Goal: Information Seeking & Learning: Compare options

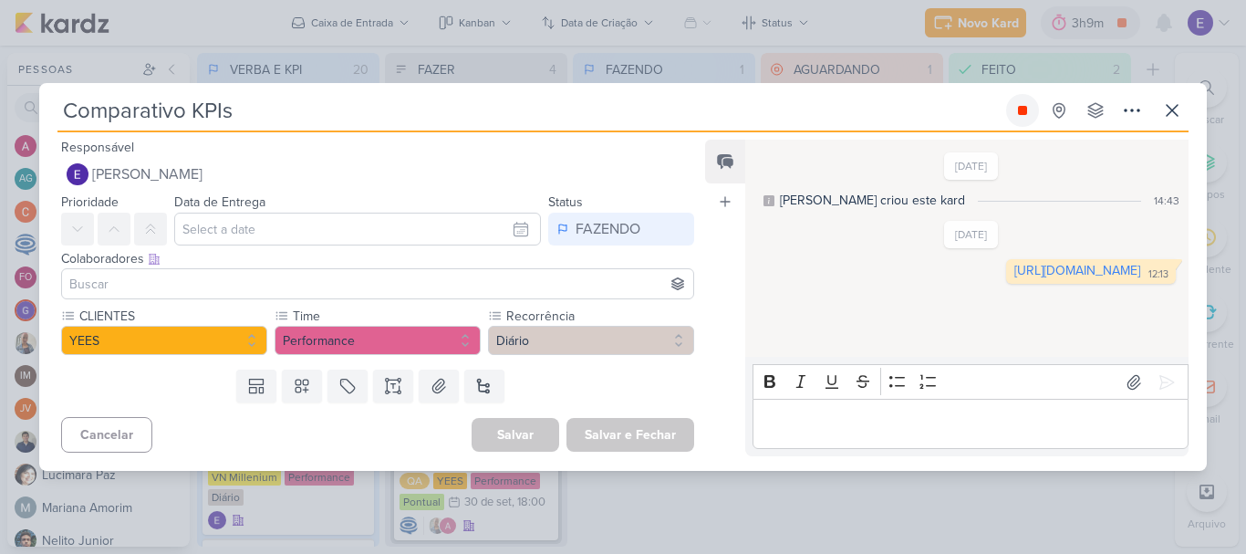
click at [1012, 111] on button at bounding box center [1022, 110] width 33 height 33
click at [1167, 109] on icon at bounding box center [1173, 110] width 22 height 22
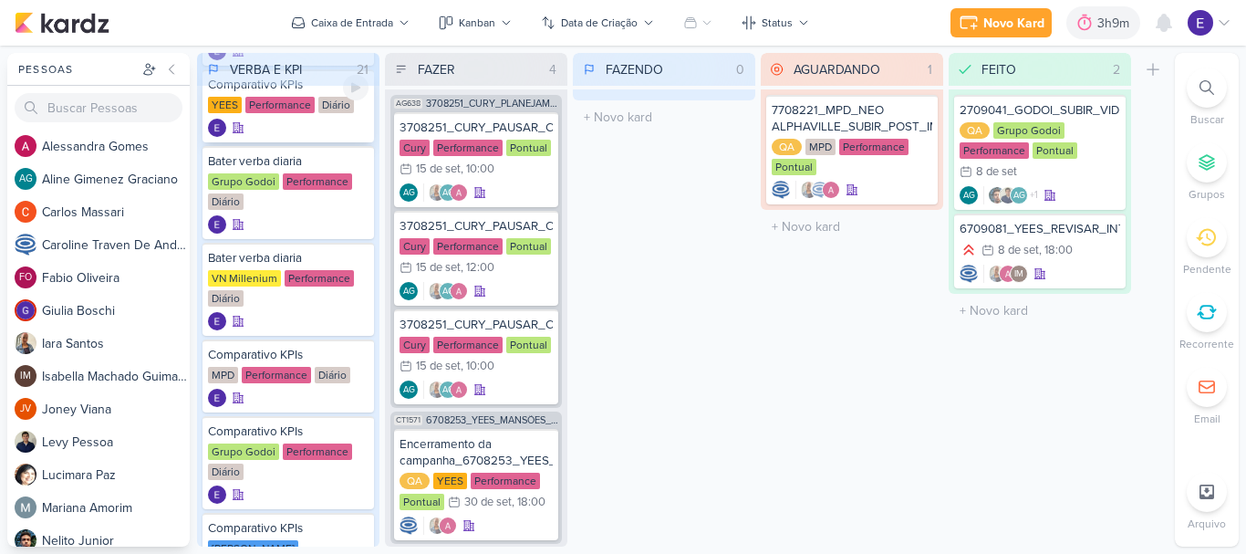
scroll to position [365, 0]
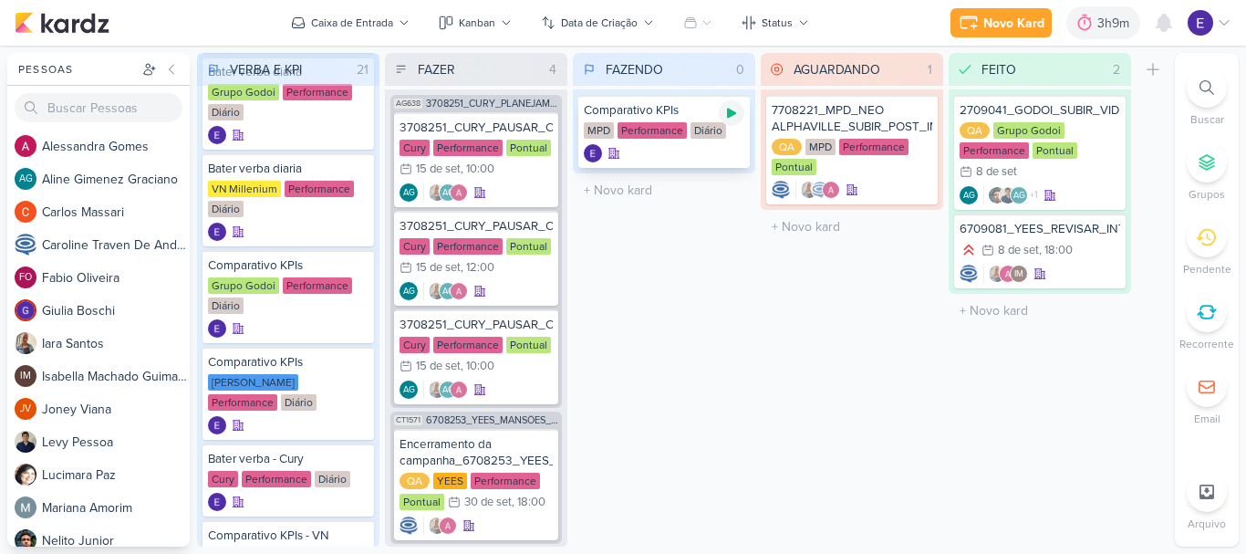
click at [732, 106] on icon at bounding box center [732, 113] width 15 height 15
click at [635, 138] on div "Performance" at bounding box center [652, 130] width 69 height 16
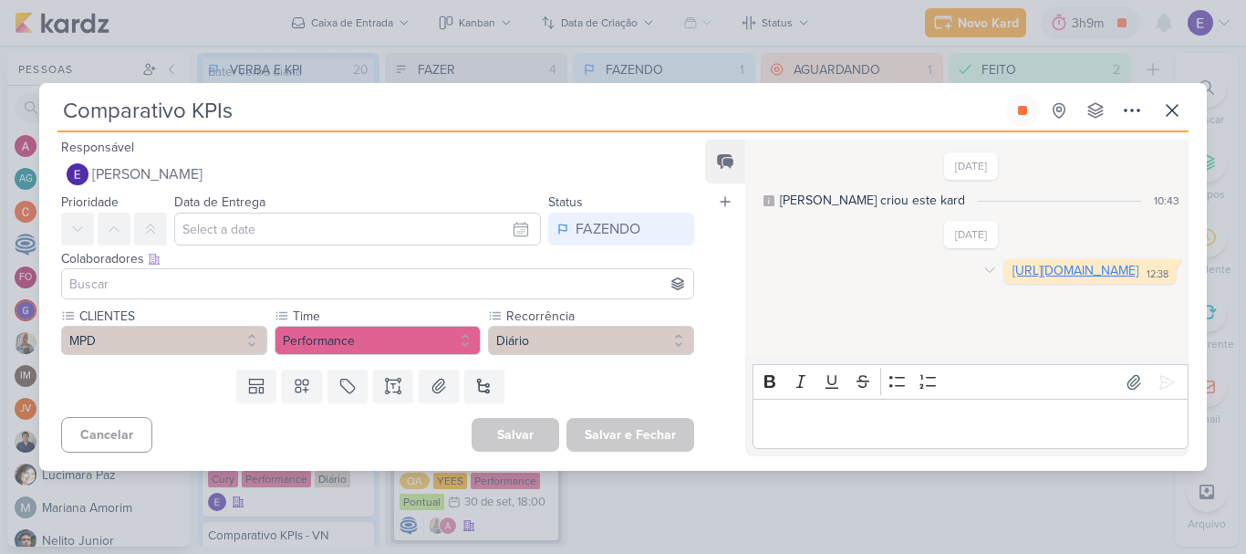
click at [1013, 278] on link "[URL][DOMAIN_NAME]" at bounding box center [1076, 271] width 126 height 16
click at [1165, 102] on icon at bounding box center [1173, 110] width 22 height 22
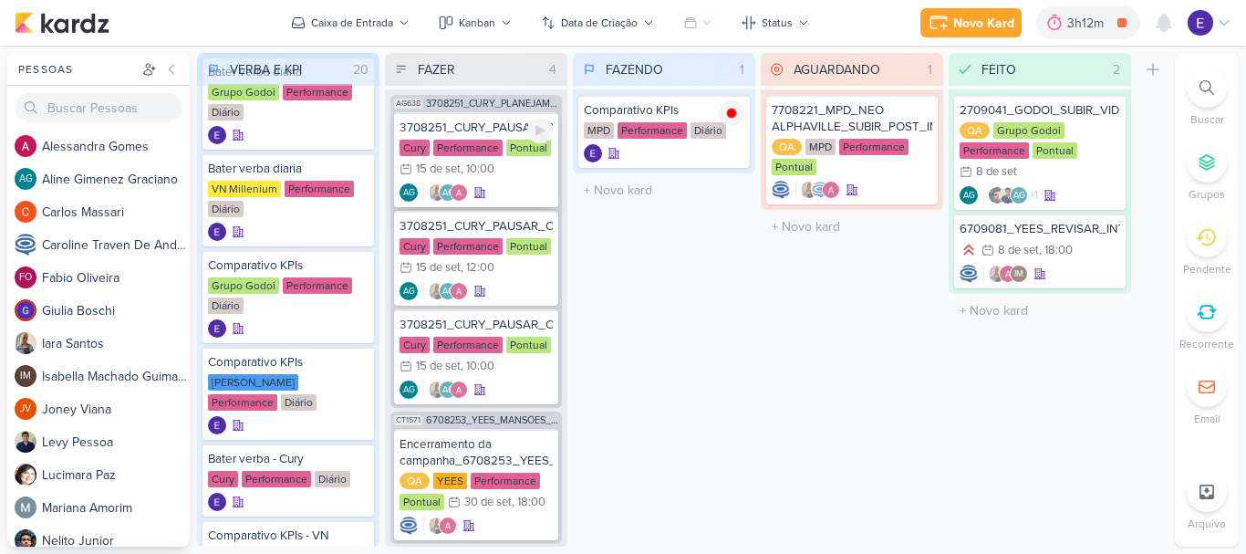
click at [504, 201] on div "AG AG" at bounding box center [476, 192] width 153 height 18
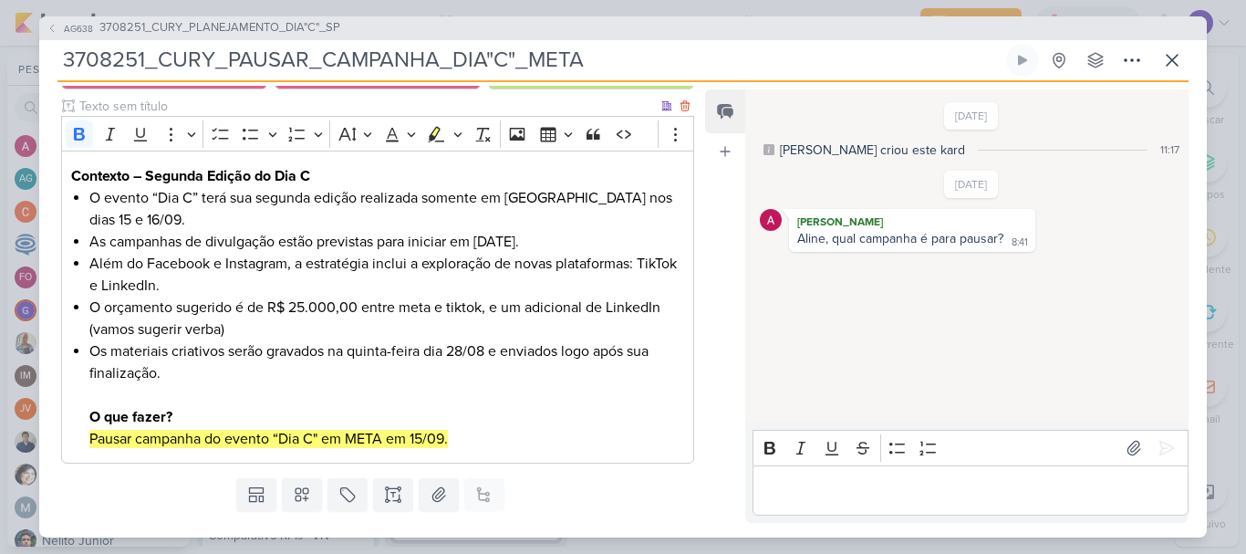
scroll to position [257, 0]
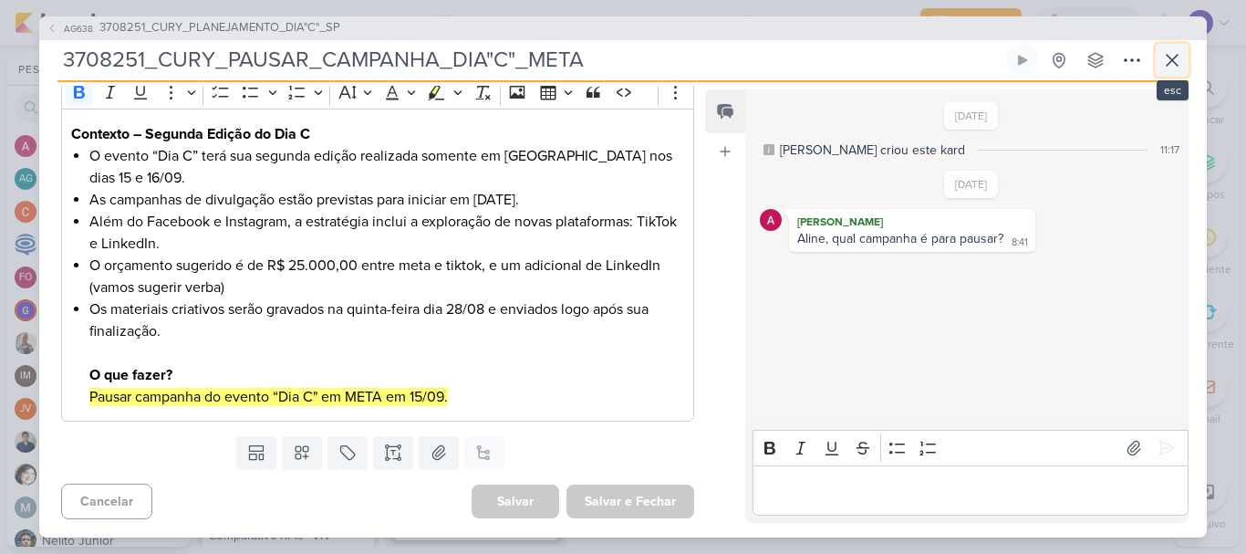
click at [1173, 57] on icon at bounding box center [1173, 60] width 22 height 22
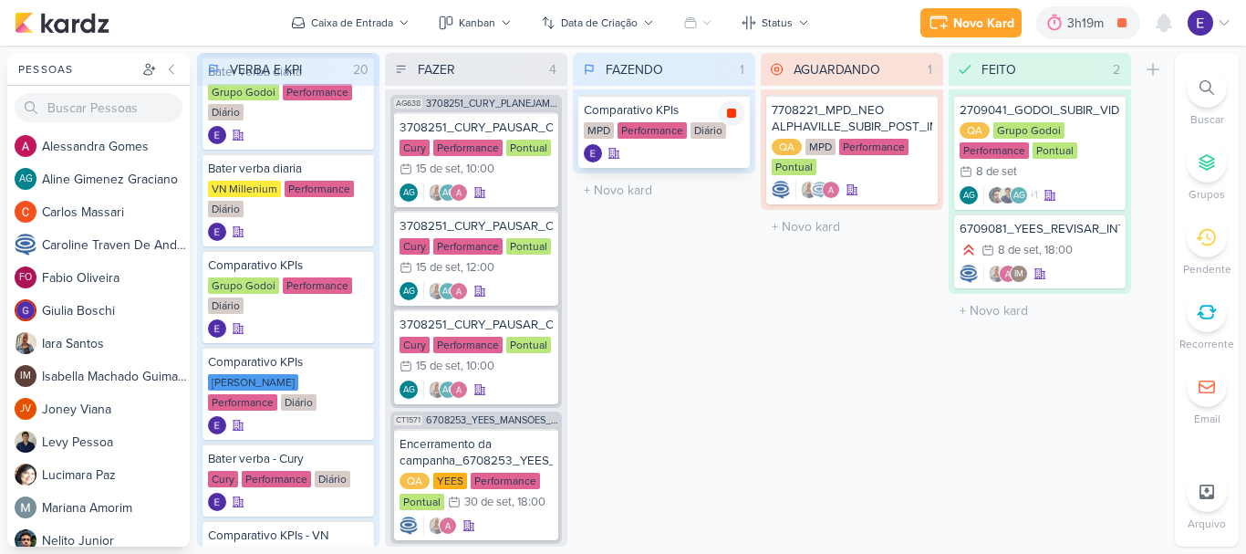
click at [732, 116] on icon at bounding box center [731, 113] width 9 height 9
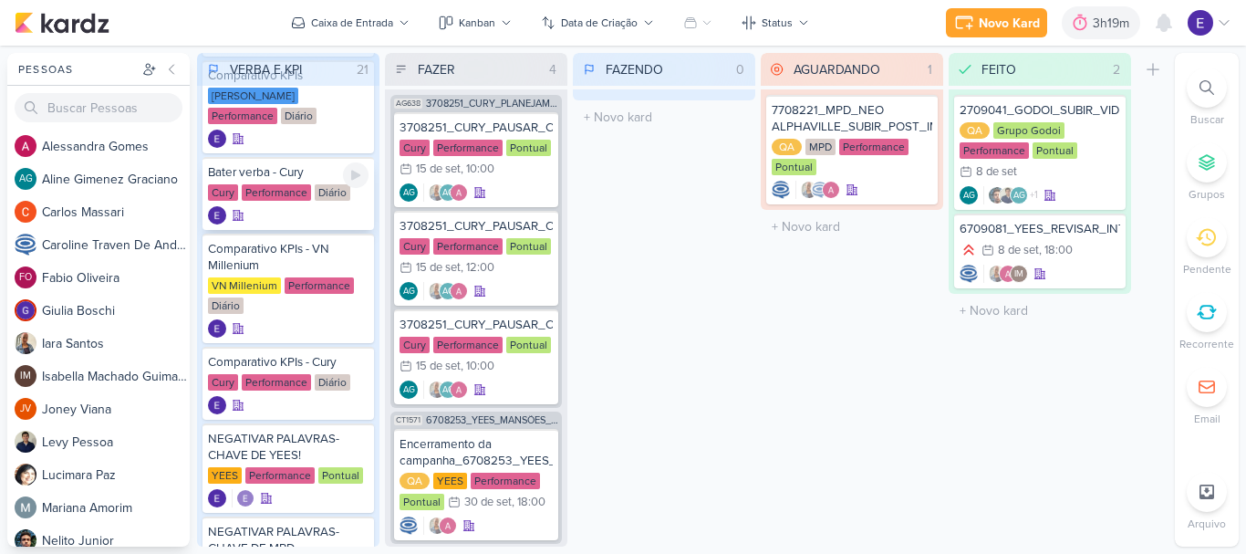
scroll to position [730, 0]
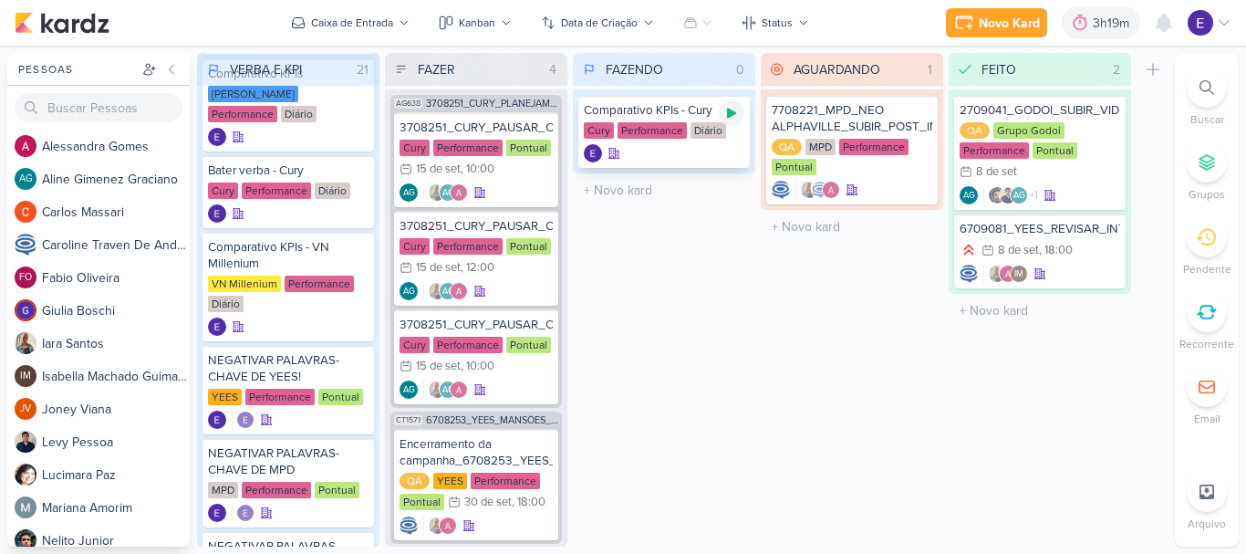
click at [729, 114] on icon at bounding box center [731, 114] width 9 height 10
click at [708, 141] on div "Comparativo KPIs - Cury Cury Performance Diário" at bounding box center [665, 131] width 172 height 73
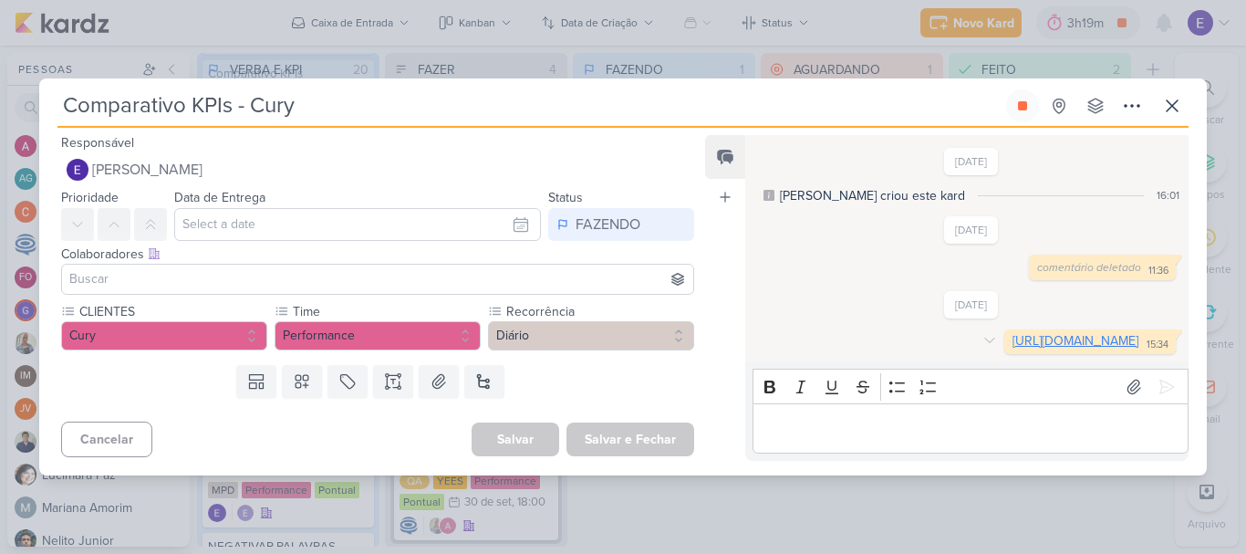
click at [1013, 349] on link "[URL][DOMAIN_NAME]" at bounding box center [1076, 341] width 126 height 16
click at [1022, 101] on icon at bounding box center [1022, 105] width 9 height 9
click at [1159, 96] on button at bounding box center [1172, 105] width 33 height 33
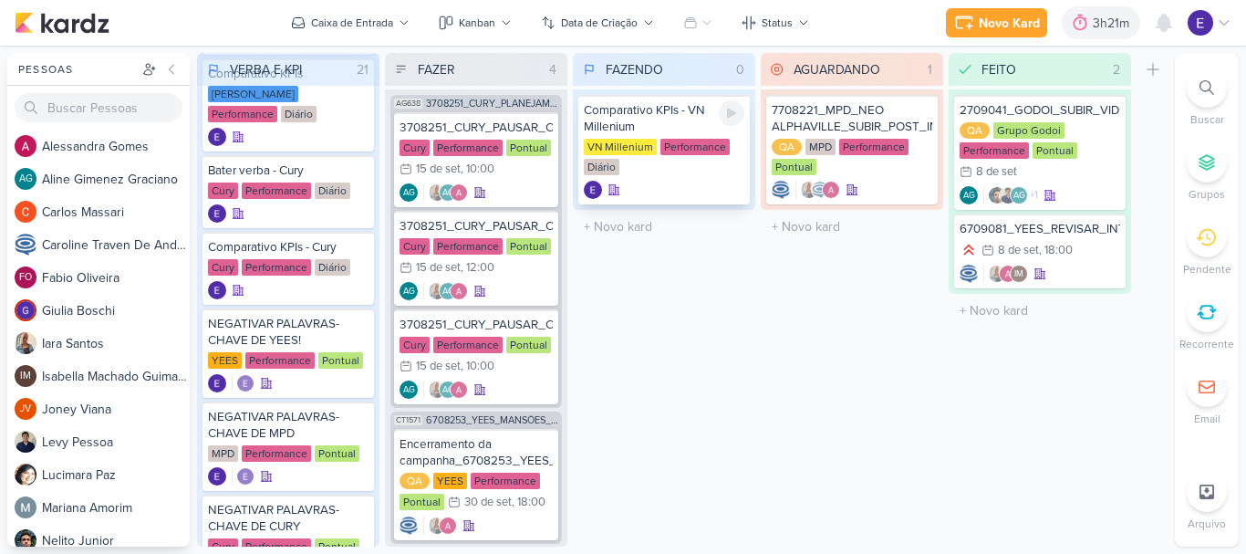
click at [743, 117] on div at bounding box center [732, 113] width 26 height 26
click at [709, 176] on div "VN Millenium Performance Diário" at bounding box center [664, 158] width 161 height 38
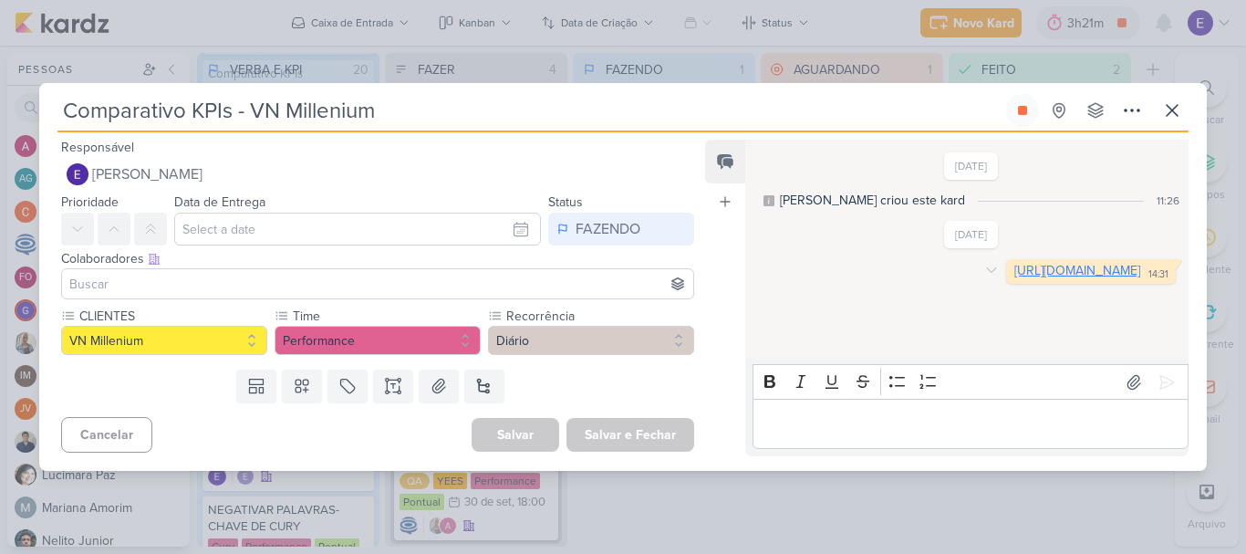
click at [1015, 278] on link "[URL][DOMAIN_NAME]" at bounding box center [1078, 271] width 126 height 16
click at [1027, 108] on icon at bounding box center [1022, 110] width 9 height 9
click at [1174, 114] on icon at bounding box center [1173, 110] width 22 height 22
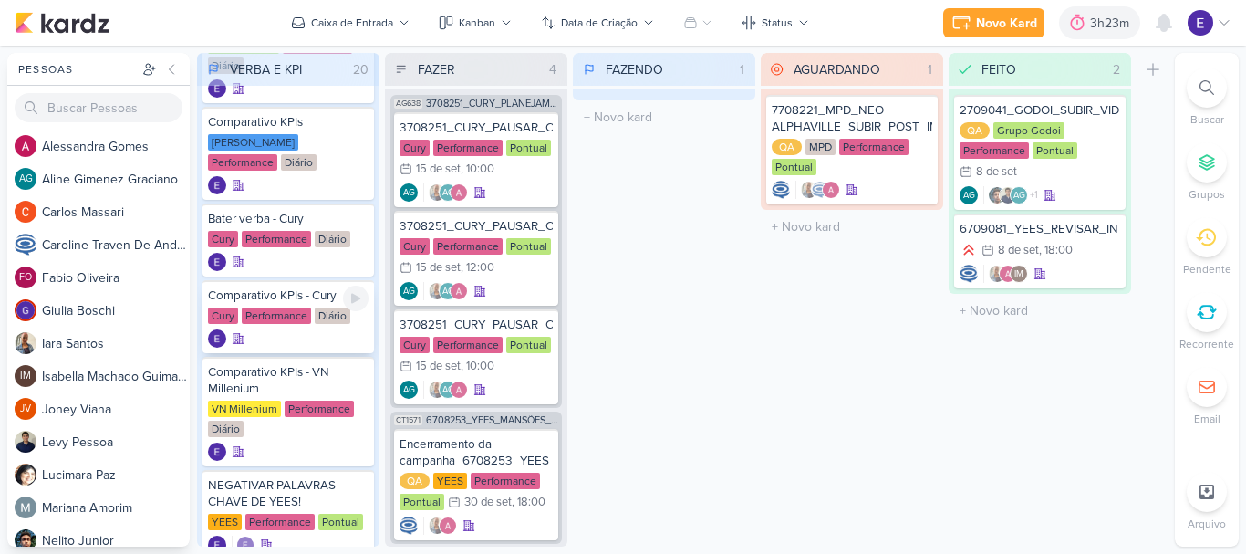
scroll to position [639, 0]
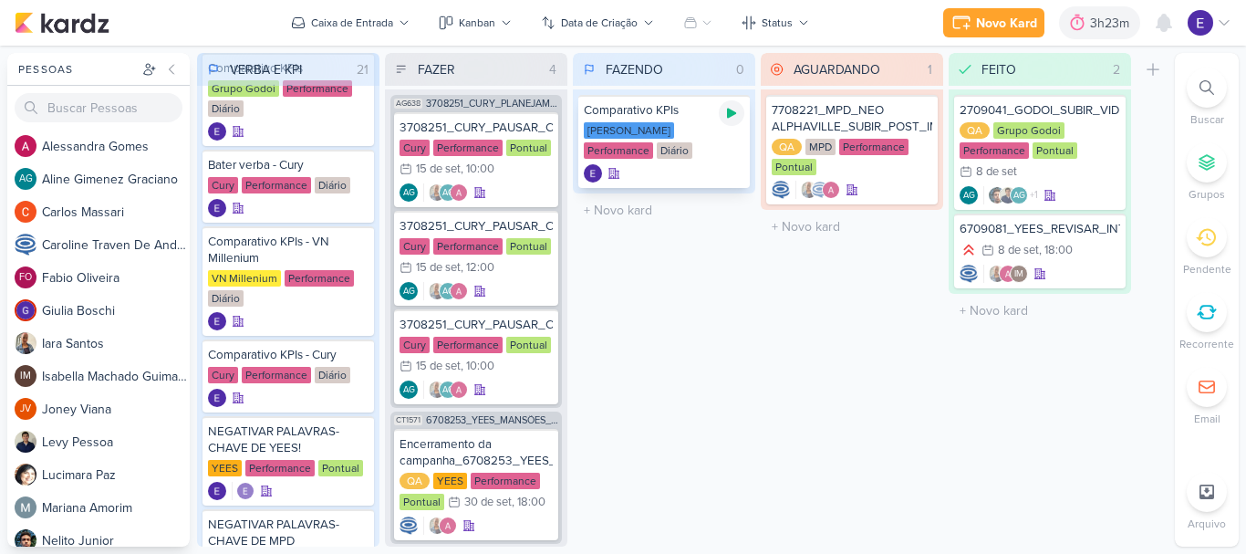
click at [729, 113] on icon at bounding box center [731, 114] width 9 height 10
click at [713, 151] on div "[PERSON_NAME] Performance Diário" at bounding box center [664, 141] width 161 height 38
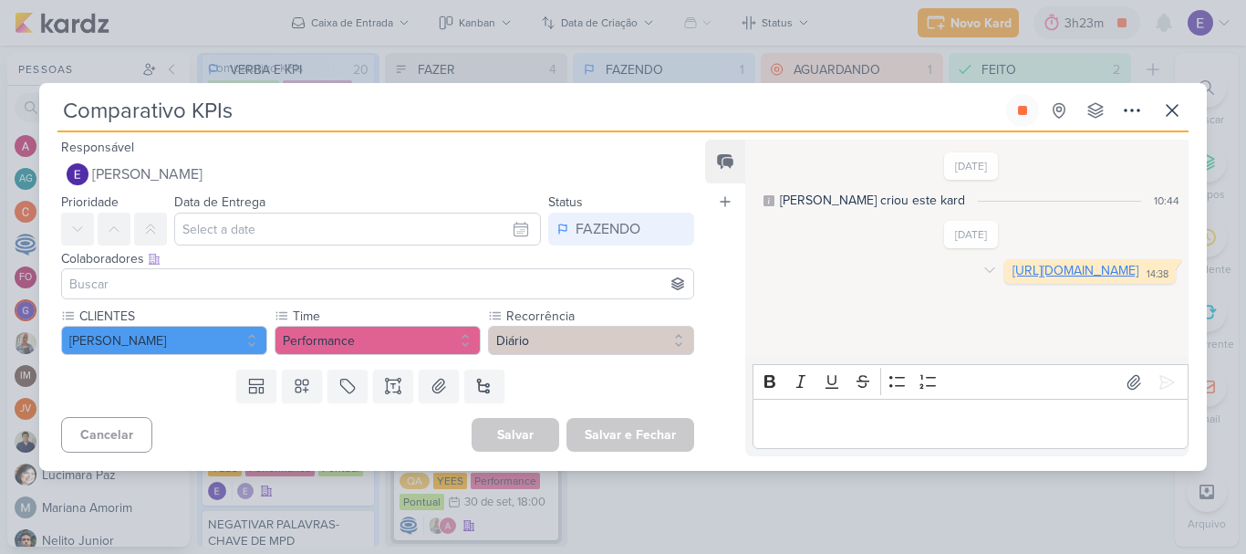
click at [1013, 278] on link "[URL][DOMAIN_NAME]" at bounding box center [1076, 271] width 126 height 16
click at [1006, 123] on div "Comparativo KPIs Criado por mim nenhum grupo disponível esc" at bounding box center [622, 113] width 1131 height 38
click at [1010, 112] on button at bounding box center [1022, 110] width 33 height 33
click at [1171, 115] on icon at bounding box center [1173, 110] width 22 height 22
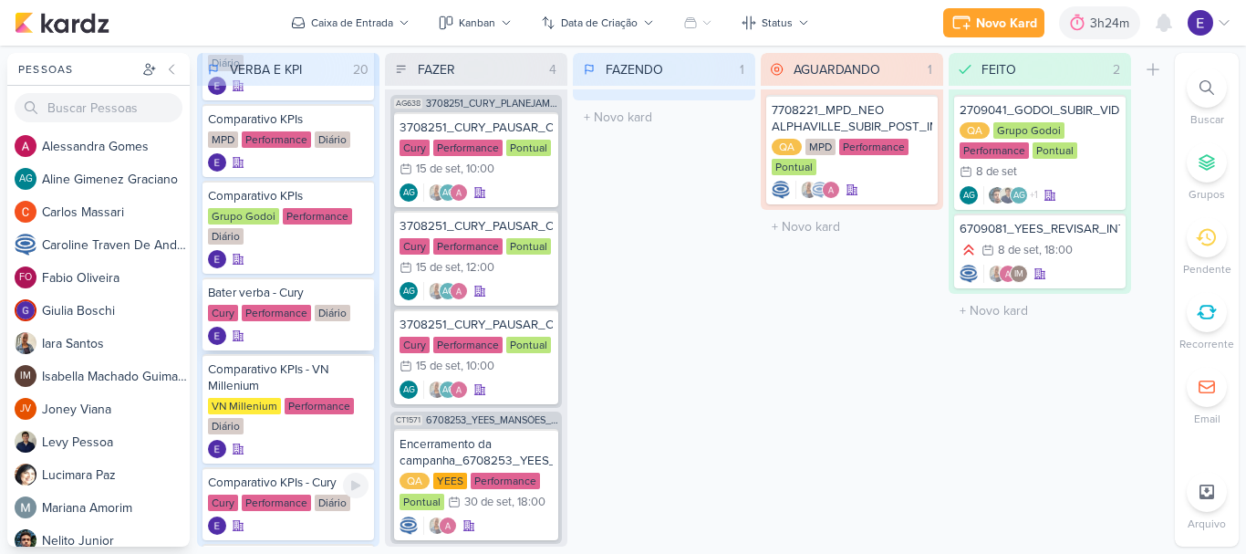
scroll to position [456, 0]
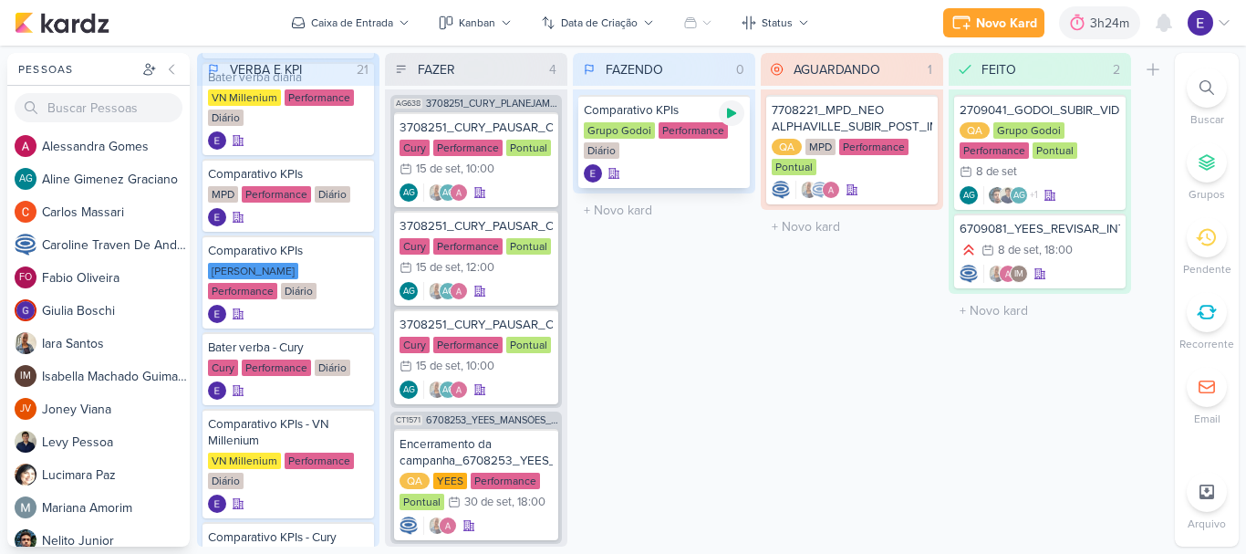
click at [731, 114] on icon at bounding box center [731, 114] width 9 height 10
click at [707, 151] on div "Grupo Godoi Performance Diário" at bounding box center [664, 141] width 161 height 38
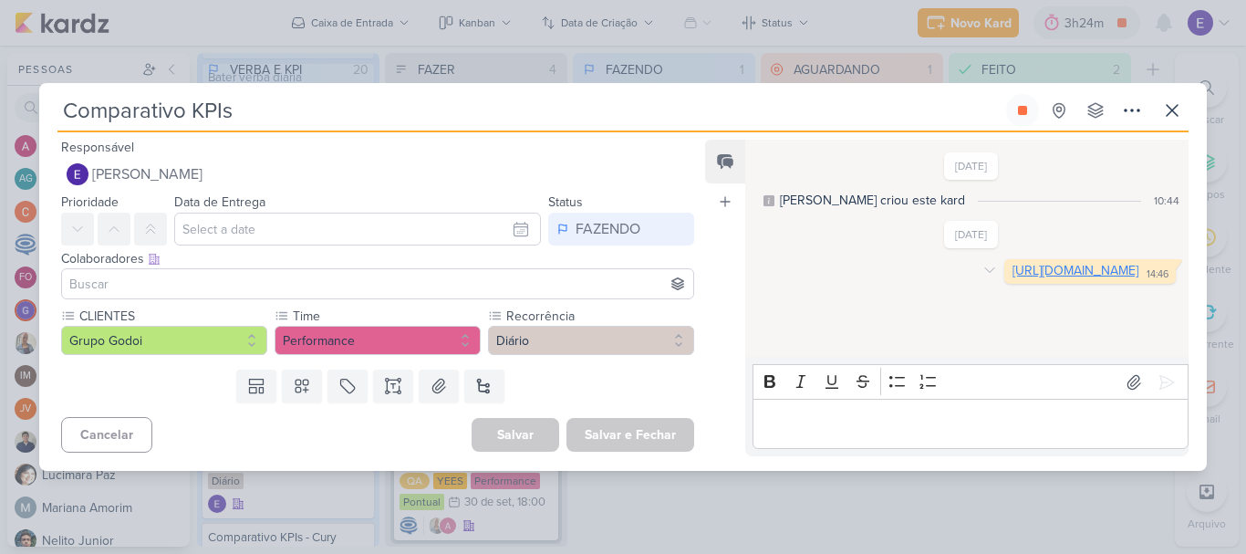
click at [1013, 278] on link "[URL][DOMAIN_NAME]" at bounding box center [1076, 271] width 126 height 16
click at [1024, 115] on icon at bounding box center [1022, 110] width 9 height 9
click at [1167, 112] on icon at bounding box center [1173, 110] width 22 height 22
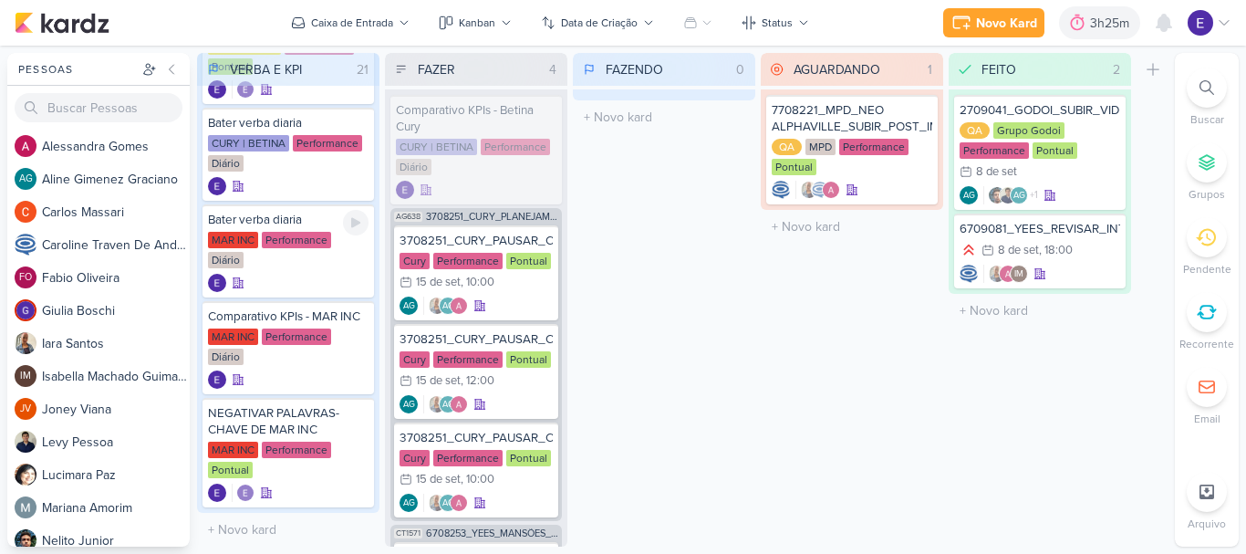
scroll to position [1444, 0]
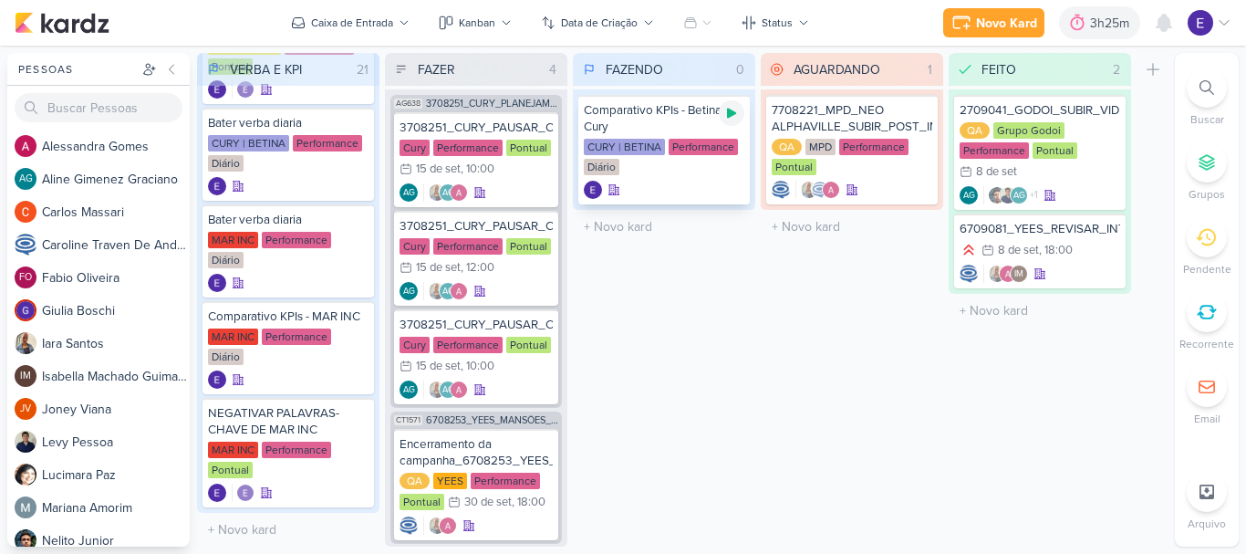
click at [728, 119] on icon at bounding box center [732, 113] width 15 height 15
click at [728, 184] on div at bounding box center [664, 190] width 161 height 18
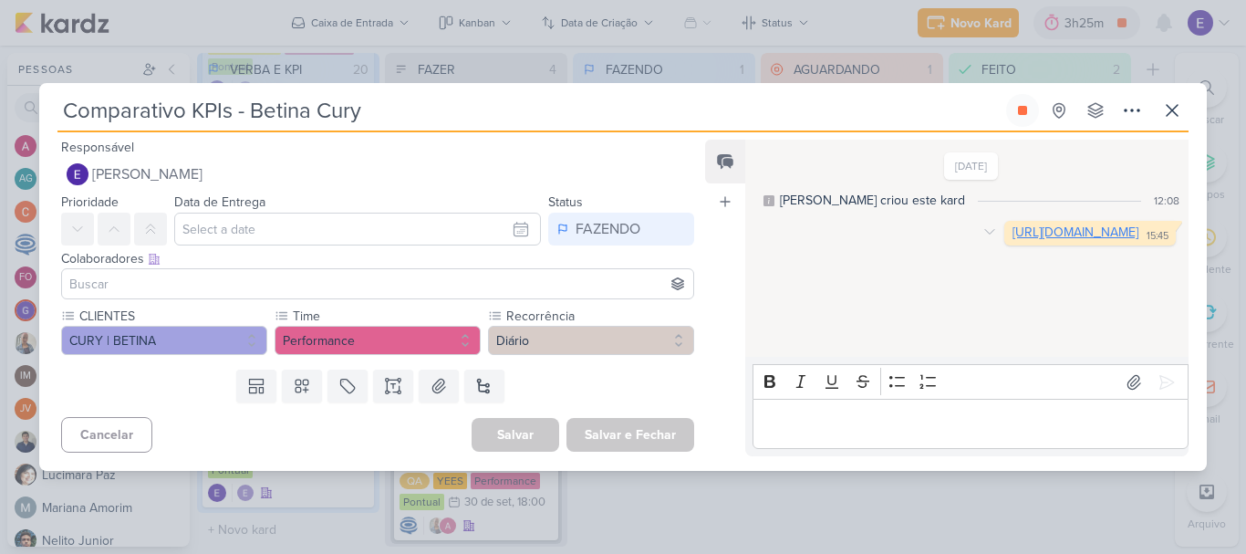
click at [1013, 235] on link "[URL][DOMAIN_NAME]" at bounding box center [1076, 232] width 126 height 16
click at [1014, 114] on button at bounding box center [1022, 110] width 33 height 33
click at [1165, 111] on icon at bounding box center [1173, 110] width 22 height 22
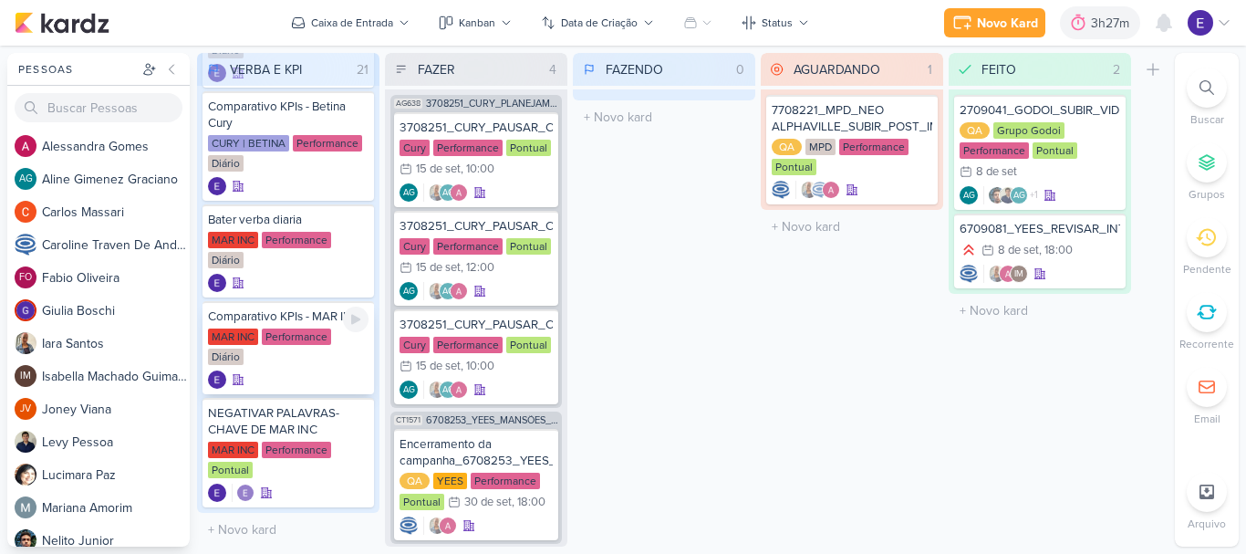
scroll to position [1460, 0]
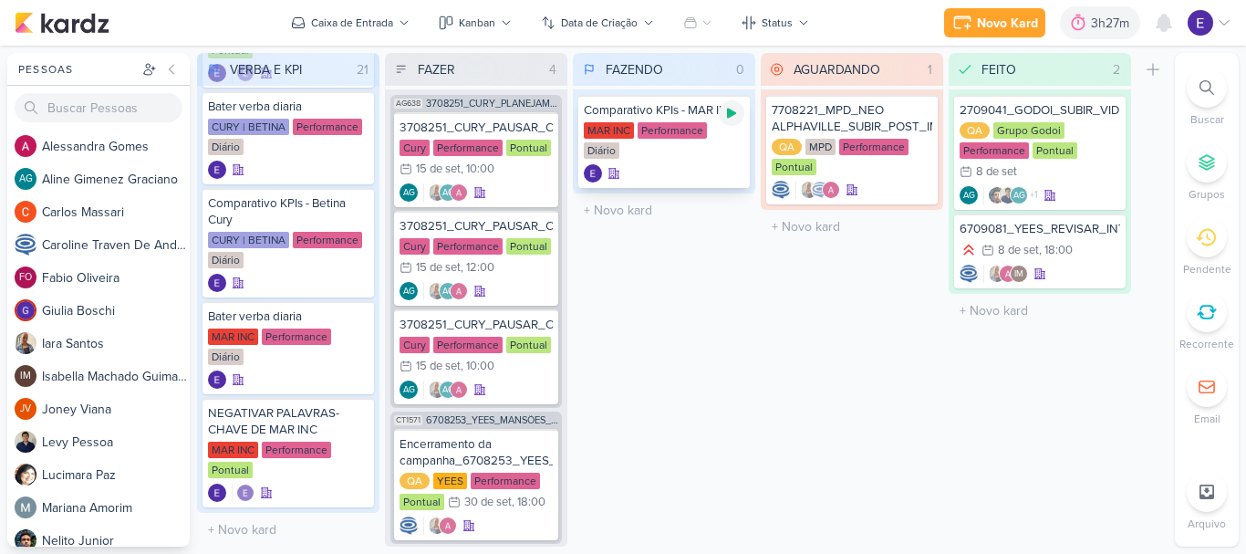
click at [730, 116] on icon at bounding box center [731, 114] width 9 height 10
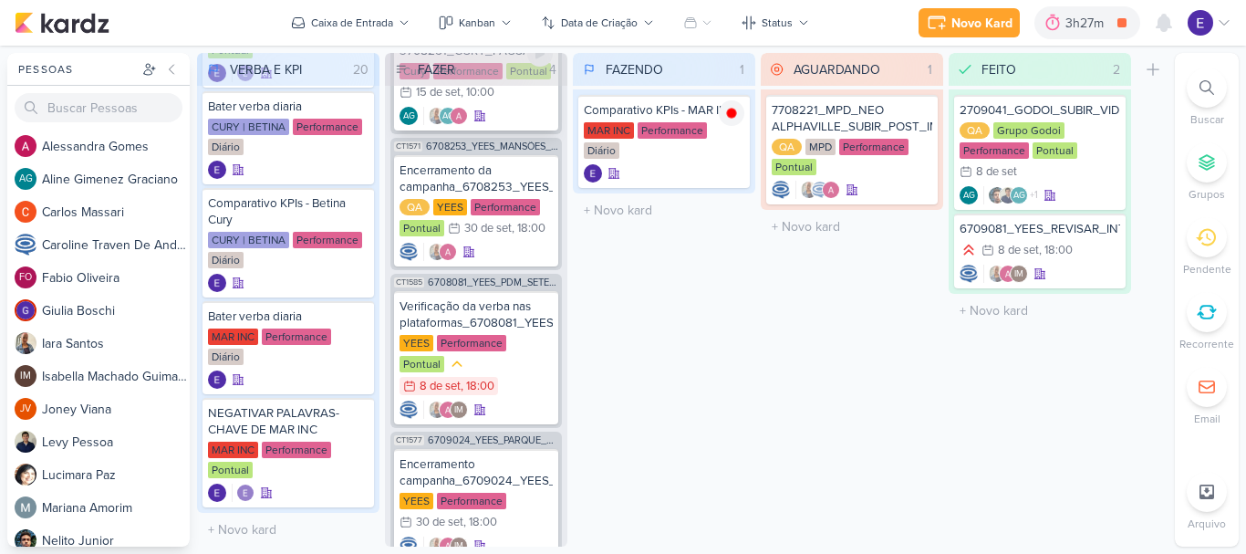
scroll to position [316, 0]
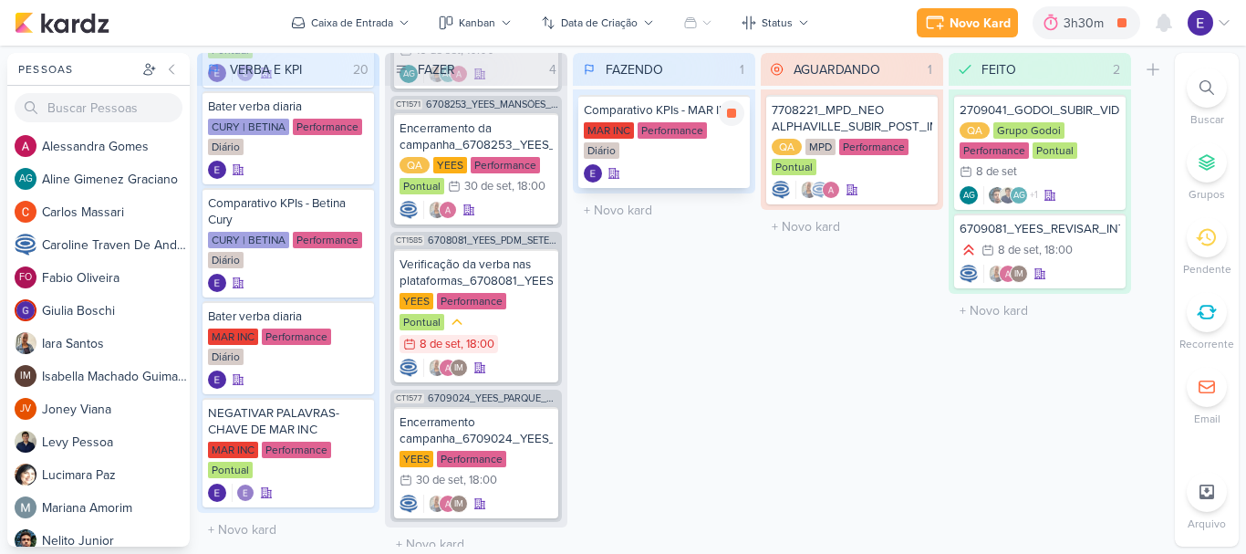
click at [693, 151] on div "MAR INC Performance Diário" at bounding box center [664, 141] width 161 height 38
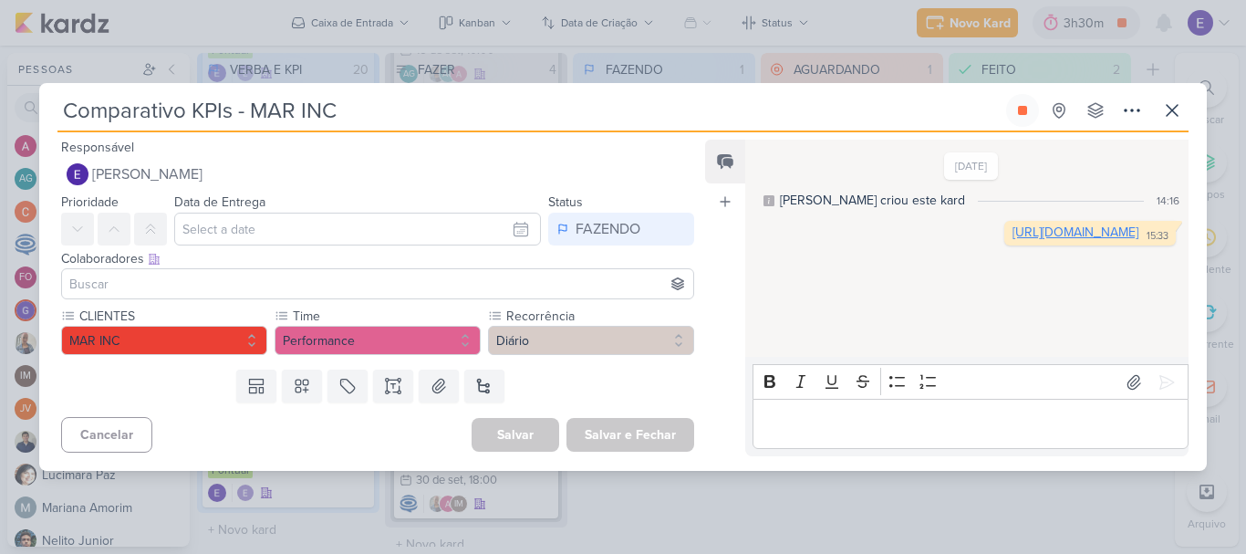
click at [1013, 240] on link "[URL][DOMAIN_NAME]" at bounding box center [1076, 232] width 126 height 16
